Goal: Information Seeking & Learning: Find specific fact

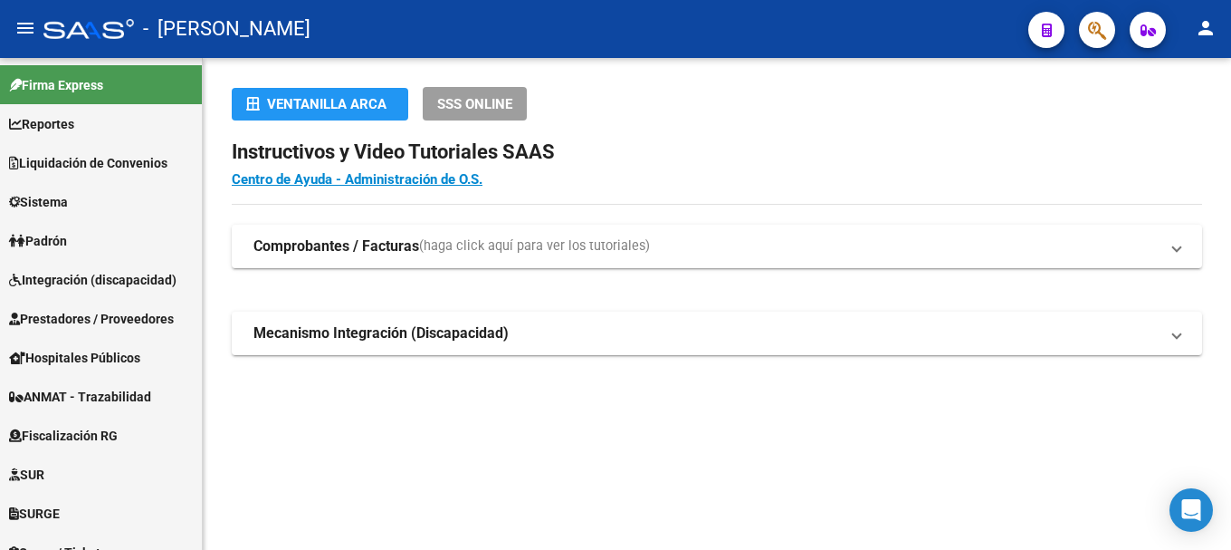
click at [1083, 35] on button "button" at bounding box center [1097, 30] width 36 height 36
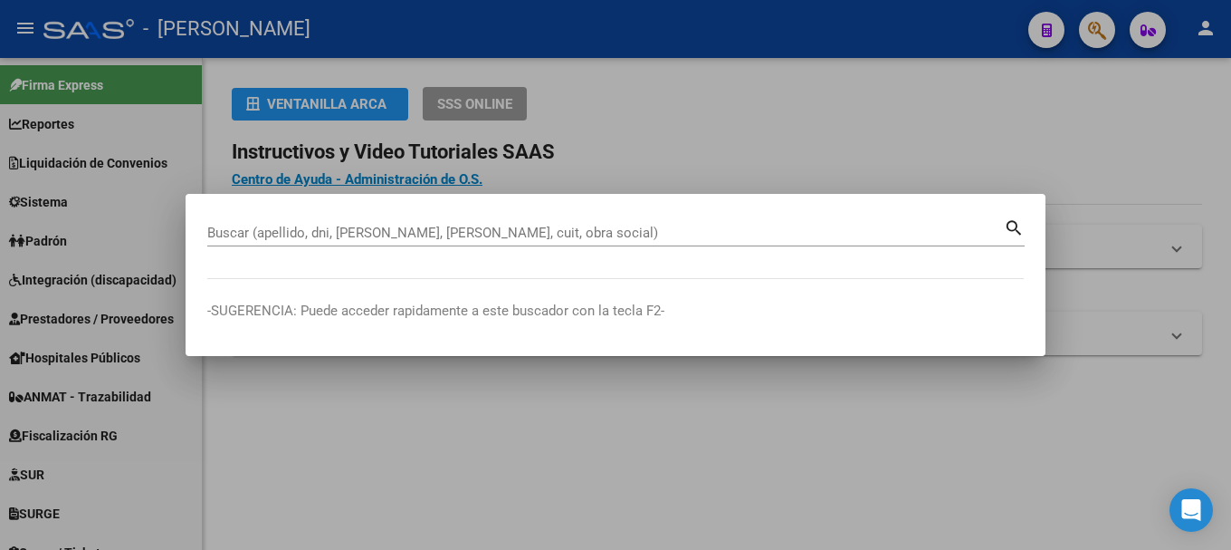
paste input "20930632830"
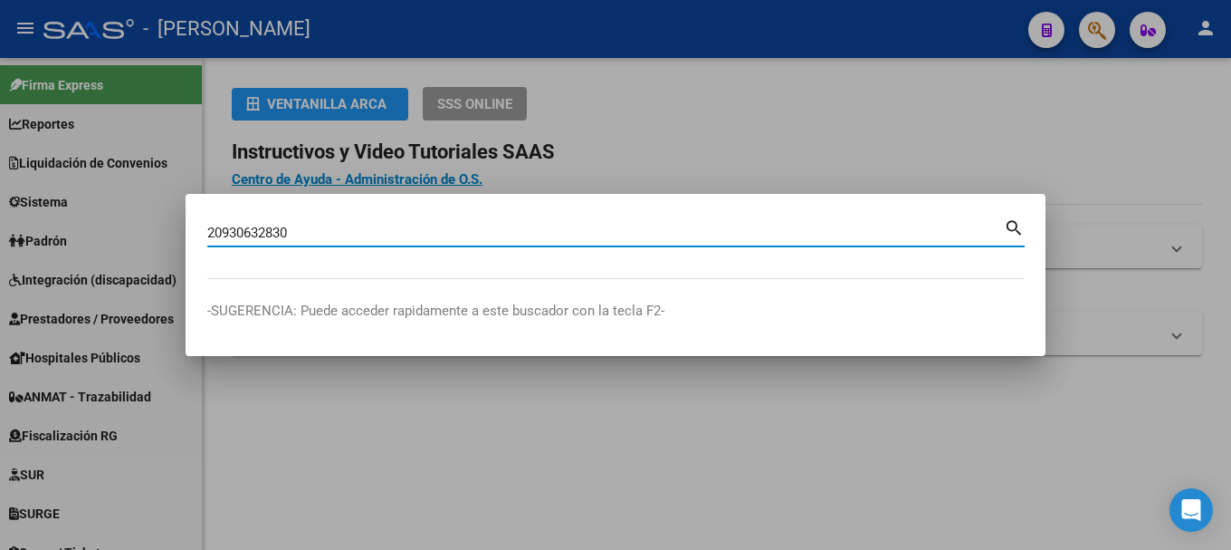
type input "20930632830"
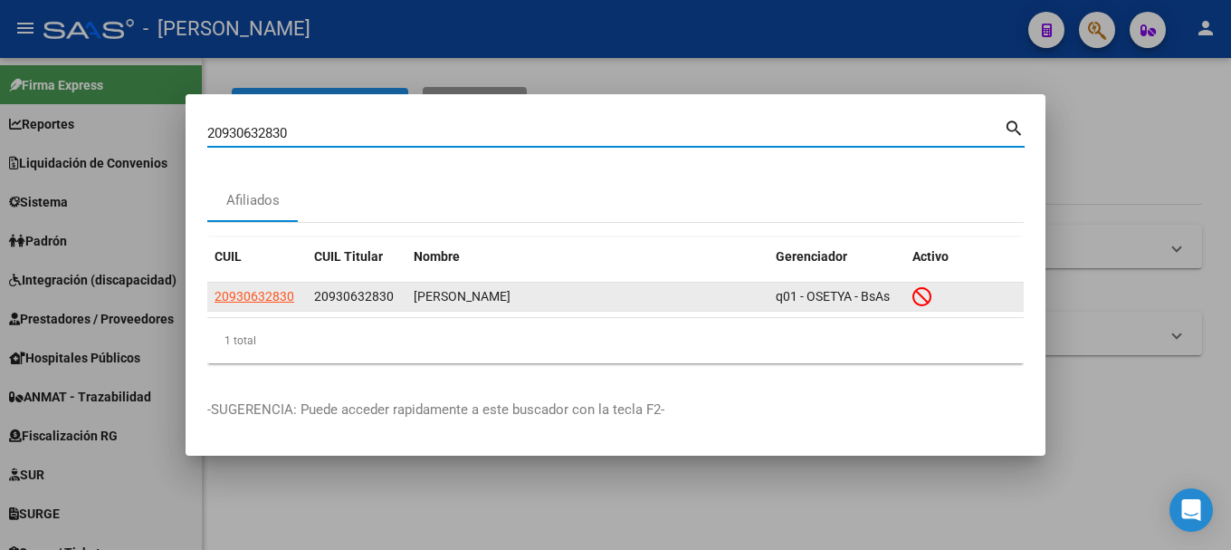
click at [237, 287] on app-link-go-to "20930632830" at bounding box center [255, 296] width 80 height 21
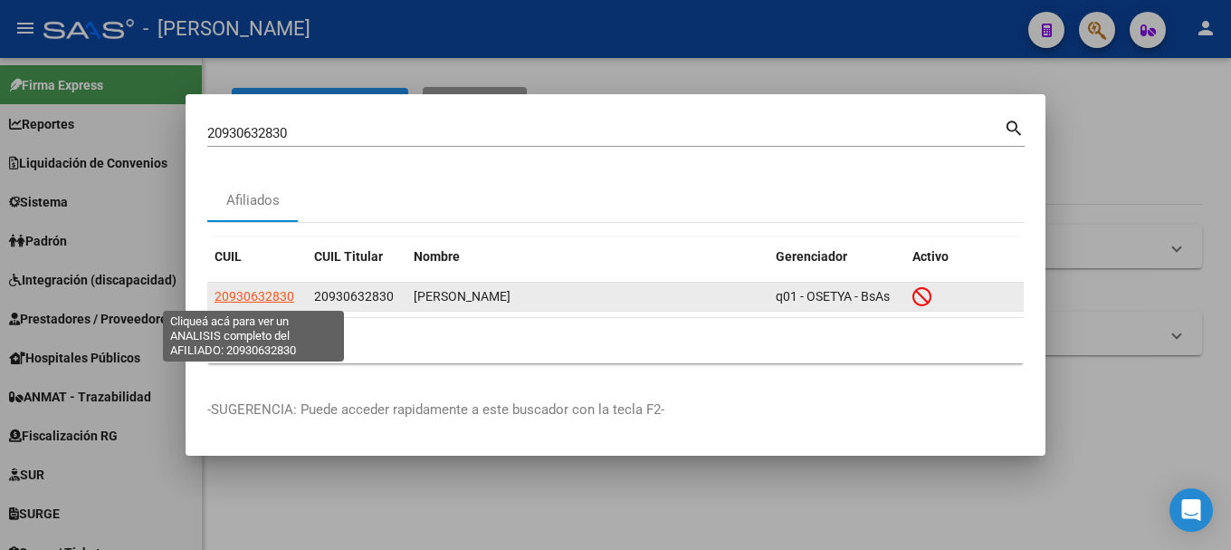
click at [238, 294] on span "20930632830" at bounding box center [255, 296] width 80 height 14
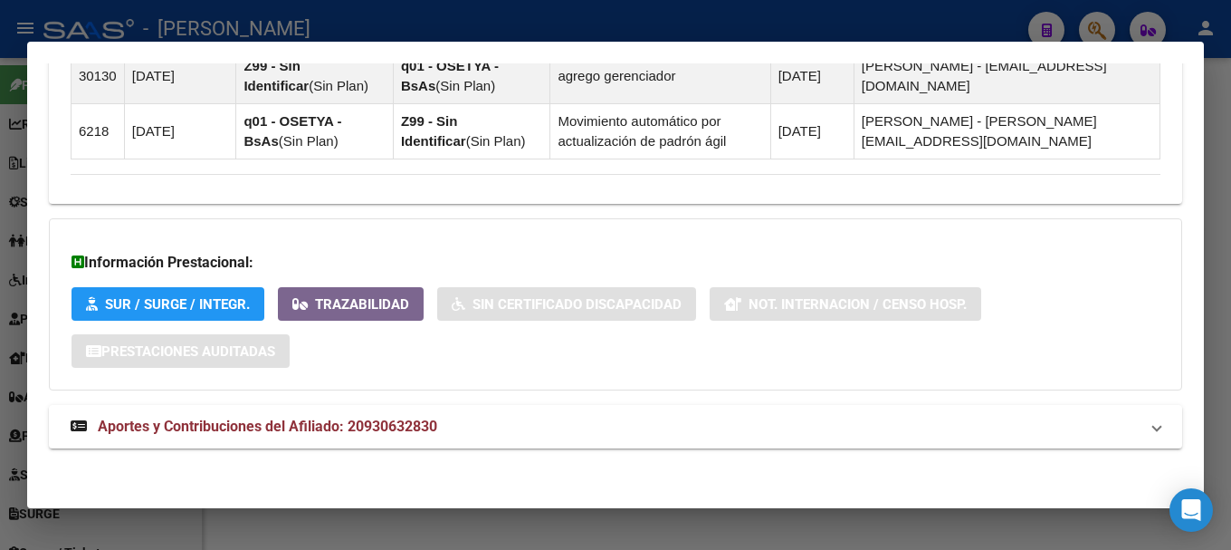
scroll to position [1373, 0]
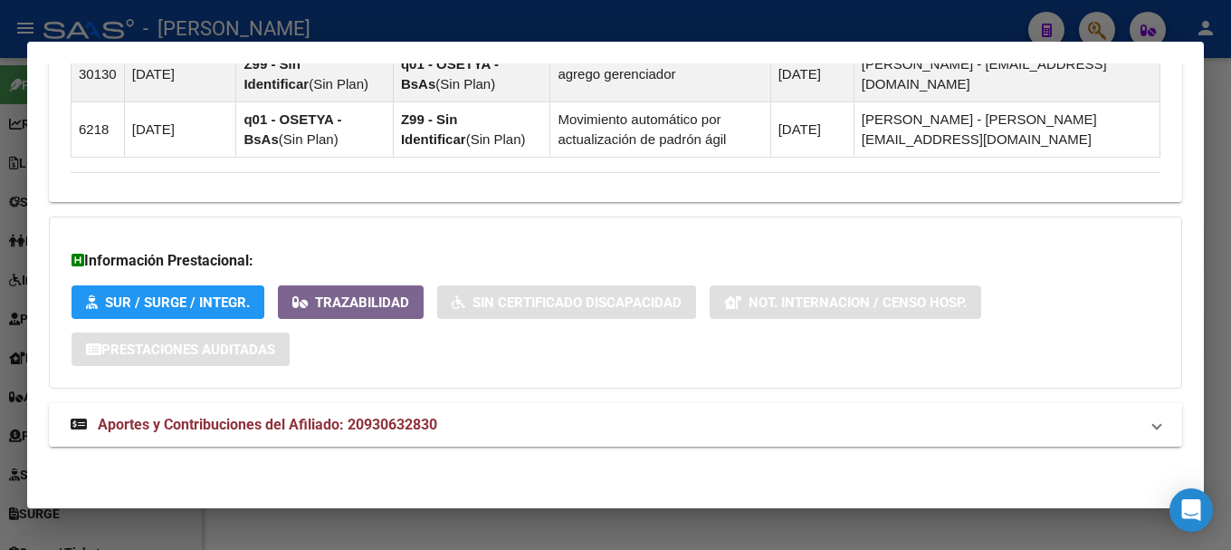
click at [448, 426] on mat-panel-title "Aportes y Contribuciones del Afiliado: 20930632830" at bounding box center [605, 425] width 1069 height 22
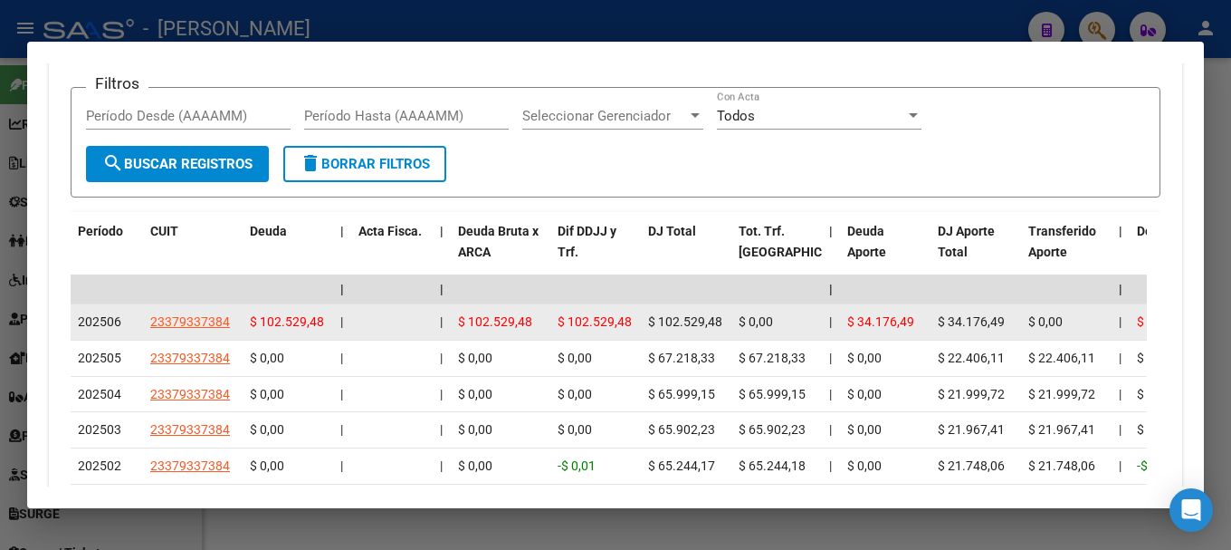
scroll to position [1842, 0]
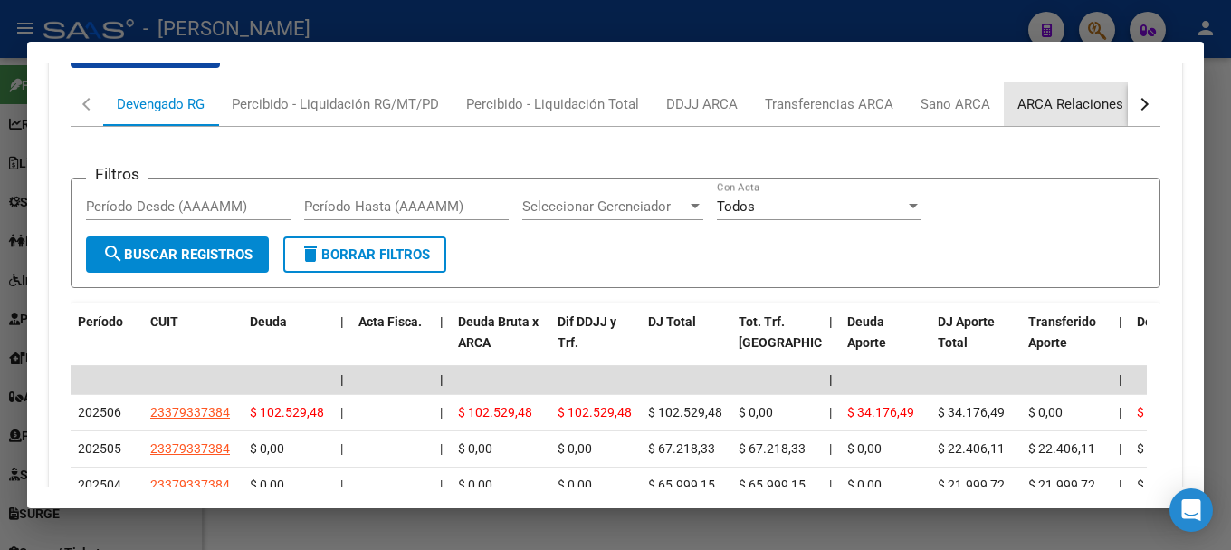
click at [1106, 110] on div "ARCA Relaciones Laborales" at bounding box center [1102, 104] width 169 height 20
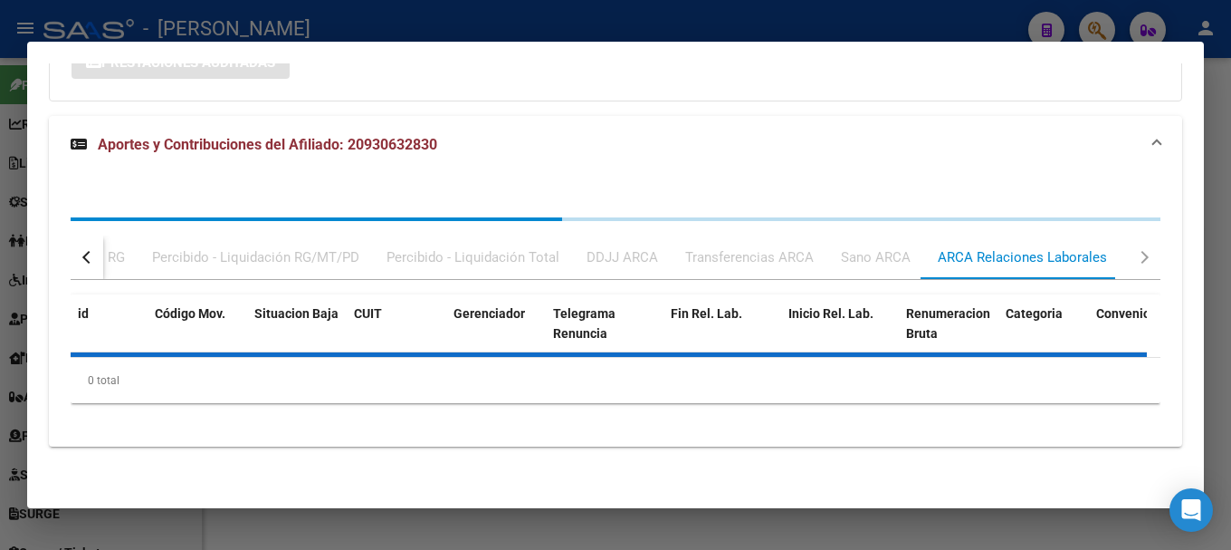
scroll to position [1743, 0]
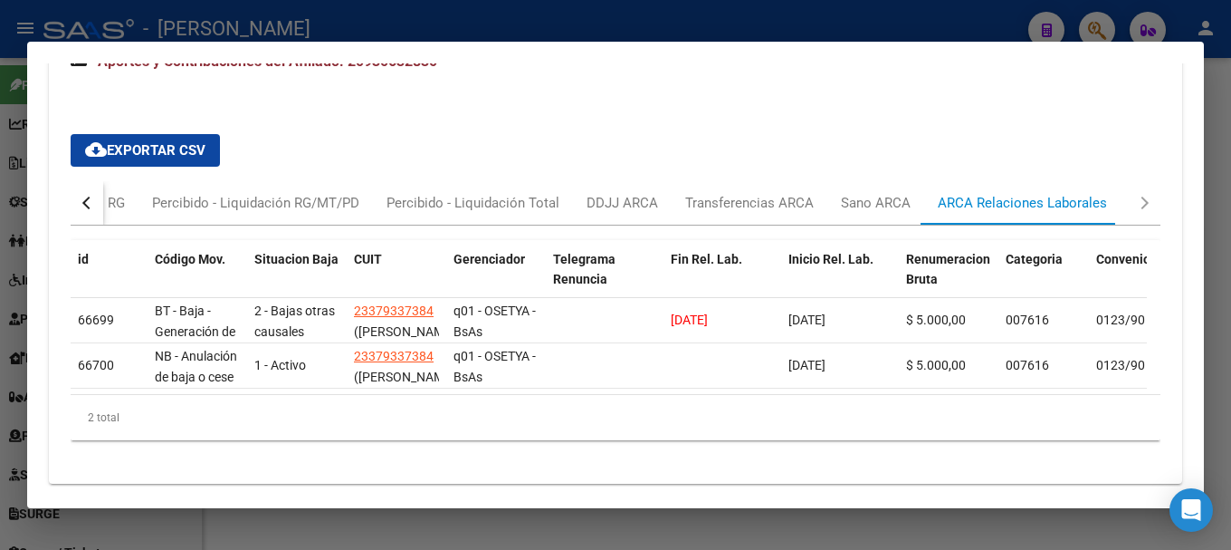
click at [499, 13] on div at bounding box center [615, 275] width 1231 height 550
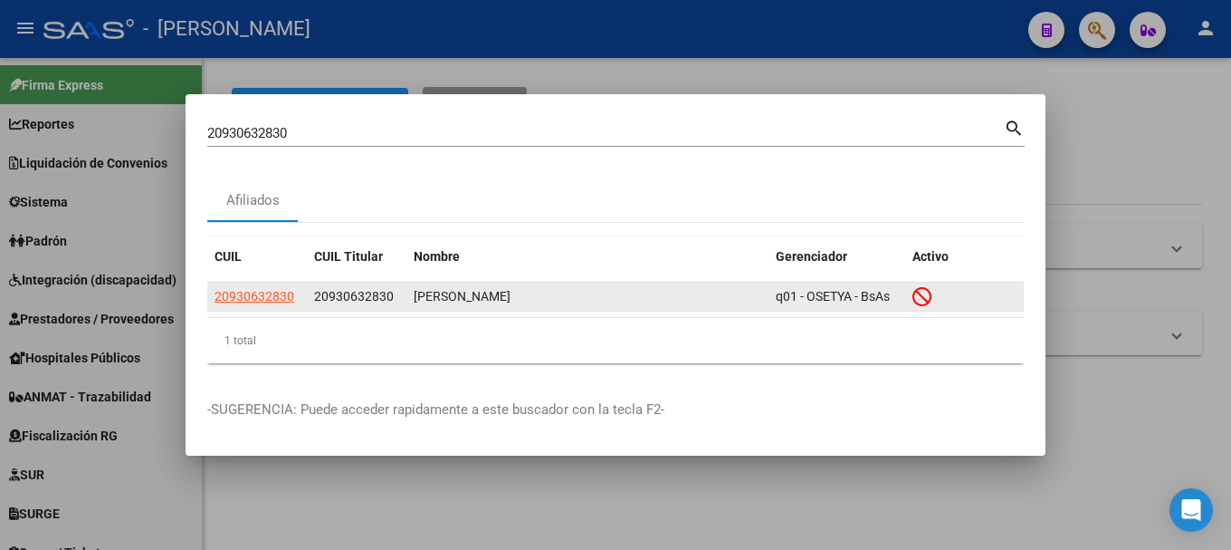
drag, startPoint x: 329, startPoint y: 295, endPoint x: 383, endPoint y: 303, distance: 54.9
click at [383, 303] on span "20930632830" at bounding box center [354, 296] width 80 height 14
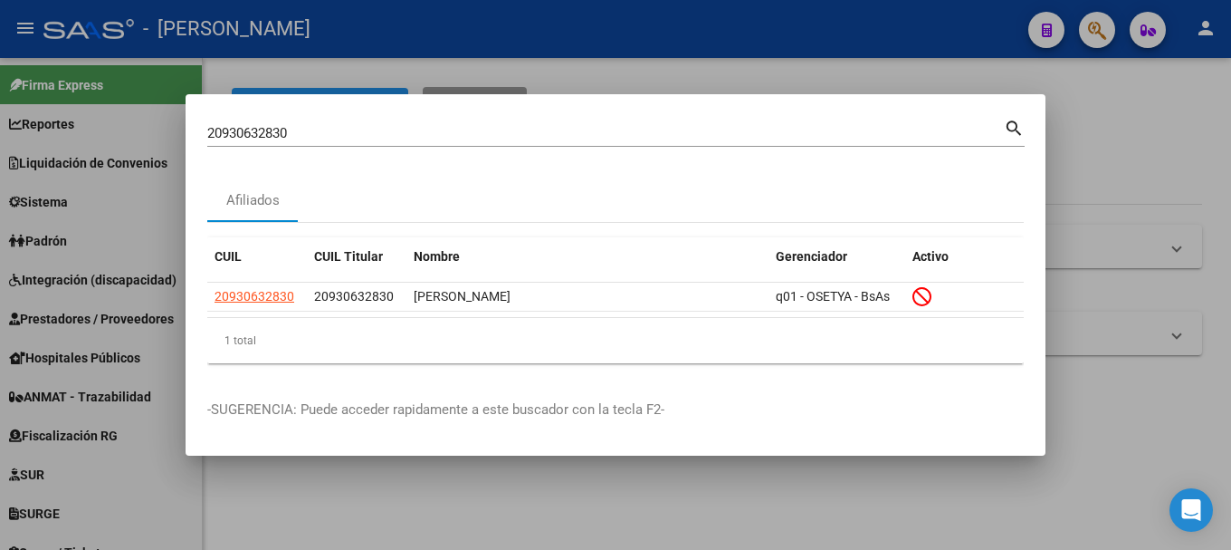
copy span "93063283"
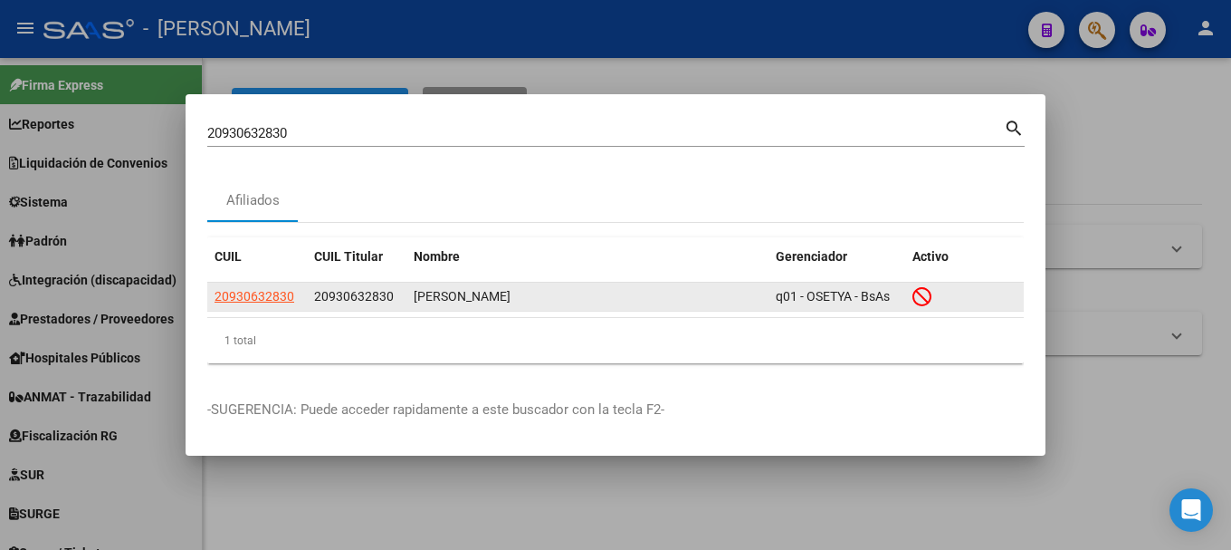
drag, startPoint x: 415, startPoint y: 300, endPoint x: 609, endPoint y: 300, distance: 194.7
click at [609, 300] on div "[PERSON_NAME]" at bounding box center [588, 296] width 348 height 21
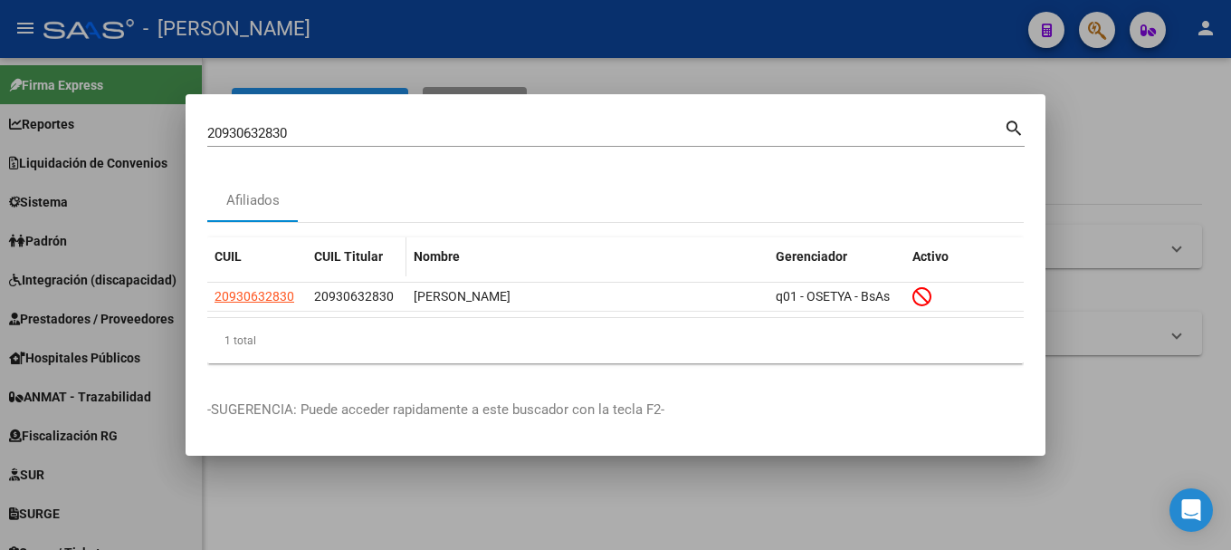
copy div "[PERSON_NAME]"
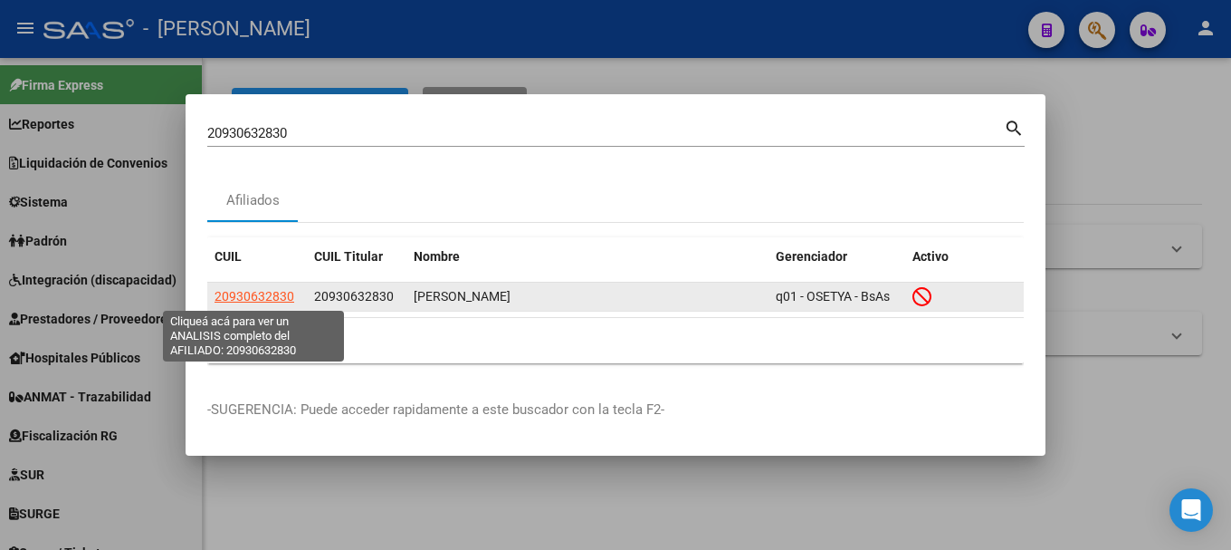
click at [266, 299] on span "20930632830" at bounding box center [255, 296] width 80 height 14
